Goal: Information Seeking & Learning: Compare options

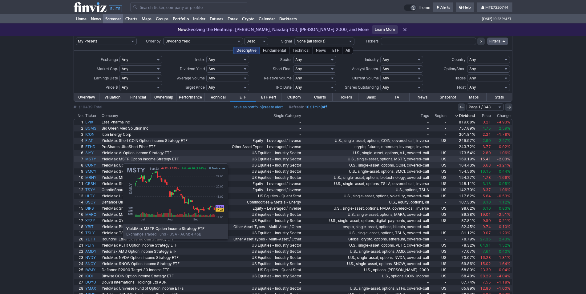
click at [92, 160] on link "MSTY" at bounding box center [92, 159] width 16 height 6
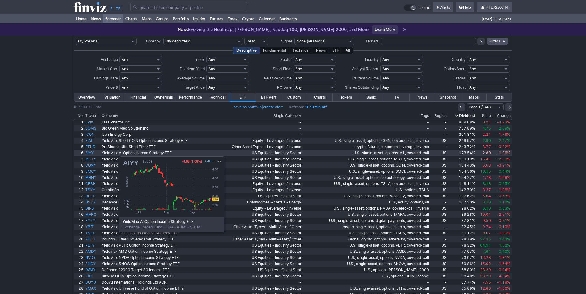
click at [88, 154] on link "AIYY" at bounding box center [92, 153] width 16 height 6
